Goal: Register for event/course

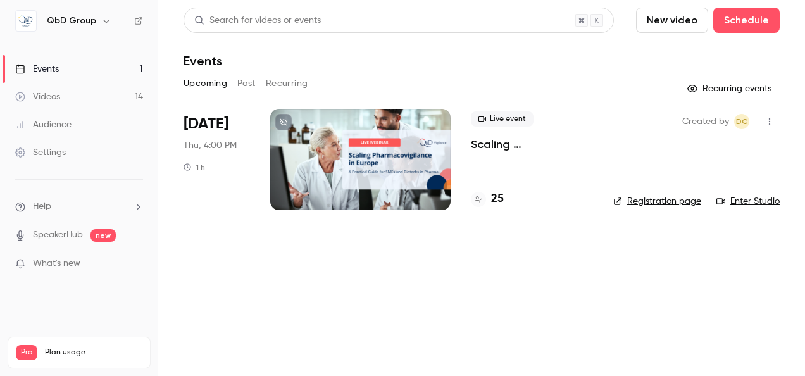
click at [44, 66] on div "Events" at bounding box center [37, 69] width 44 height 13
click at [497, 197] on h4 "25" at bounding box center [497, 198] width 13 height 17
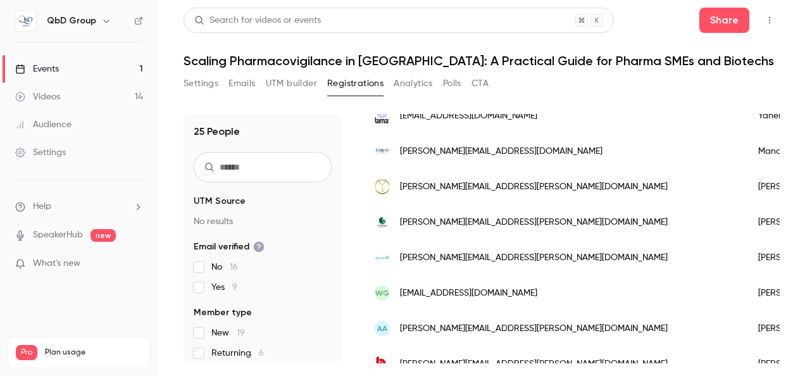
scroll to position [633, 0]
click at [51, 73] on div "Events" at bounding box center [37, 69] width 44 height 13
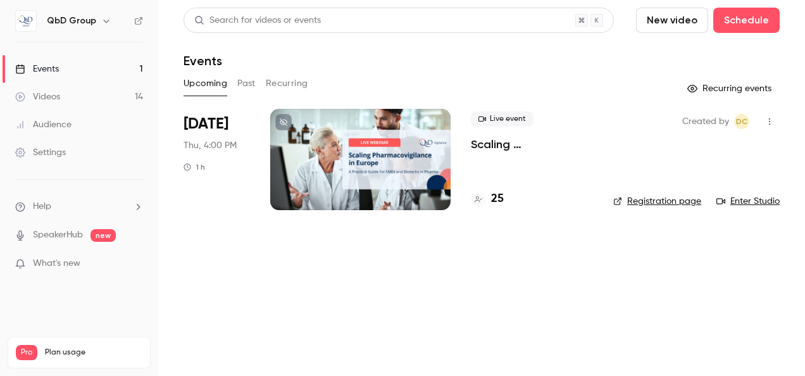
click at [495, 196] on h4 "25" at bounding box center [497, 198] width 13 height 17
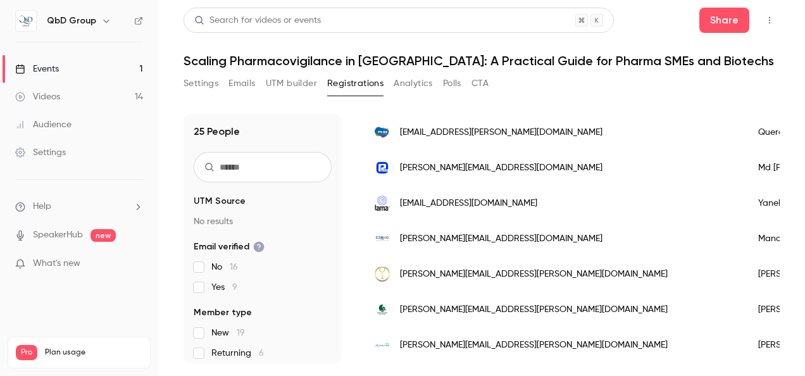
scroll to position [569, 0]
